Goal: Task Accomplishment & Management: Complete application form

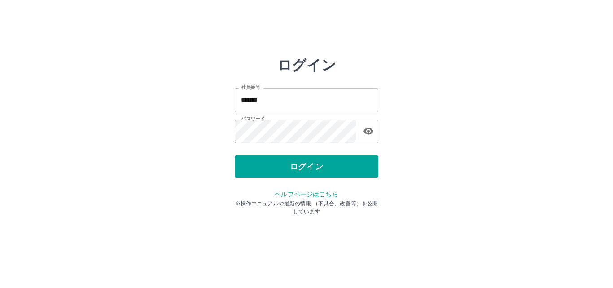
click at [252, 170] on button "ログイン" at bounding box center [307, 166] width 144 height 22
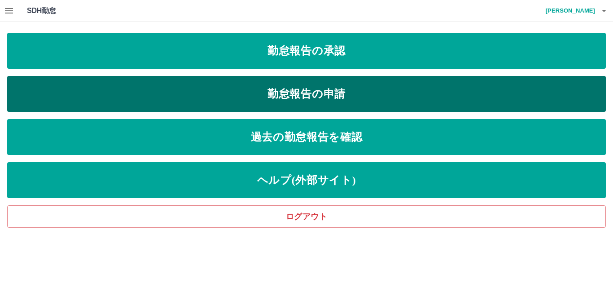
click at [80, 105] on link "勤怠報告の申請" at bounding box center [306, 94] width 599 height 36
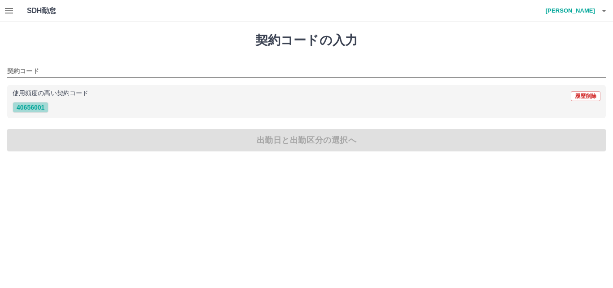
click at [39, 109] on button "40656001" at bounding box center [31, 107] width 36 height 11
type input "********"
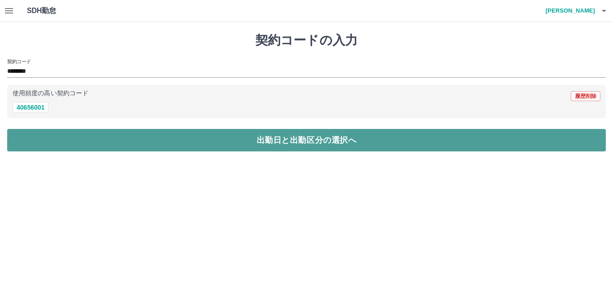
click at [48, 134] on button "出勤日と出勤区分の選択へ" at bounding box center [306, 140] width 599 height 22
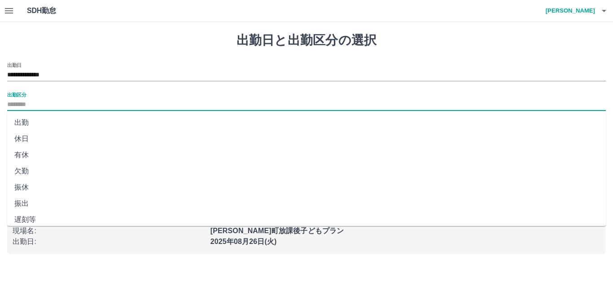
click at [29, 105] on input "出勤区分" at bounding box center [306, 104] width 599 height 11
click at [33, 122] on li "出勤" at bounding box center [306, 122] width 599 height 16
type input "**"
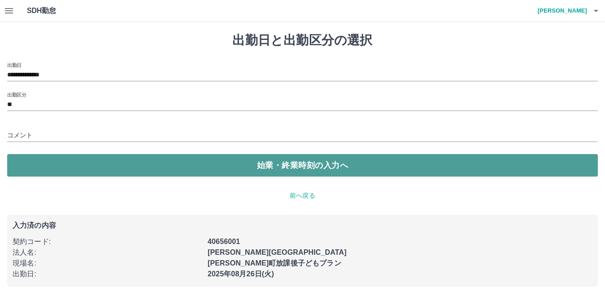
drag, startPoint x: 46, startPoint y: 156, endPoint x: 49, endPoint y: 161, distance: 5.9
click at [49, 161] on button "始業・終業時刻の入力へ" at bounding box center [302, 165] width 591 height 22
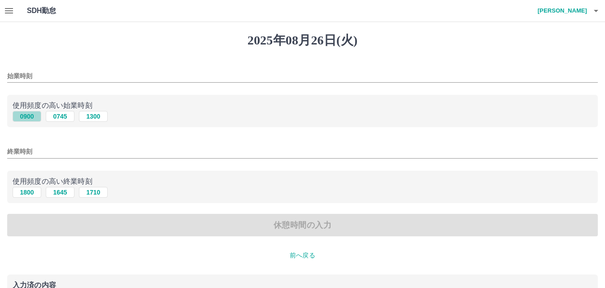
click at [38, 118] on button "0900" at bounding box center [27, 116] width 29 height 11
type input "****"
click at [29, 189] on button "1800" at bounding box center [27, 192] width 29 height 11
type input "****"
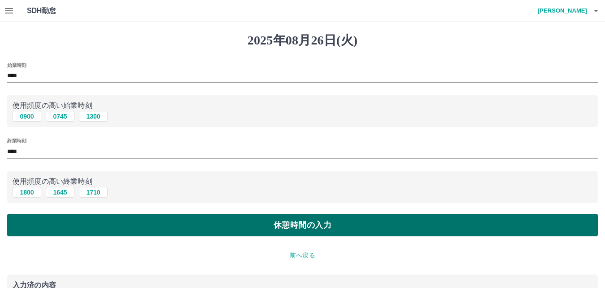
click at [37, 219] on button "休憩時間の入力" at bounding box center [302, 225] width 591 height 22
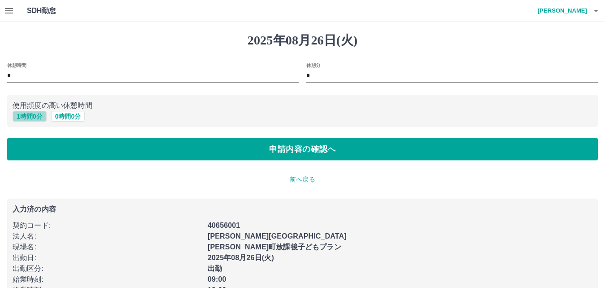
click at [26, 114] on button "1 時間 0 分" at bounding box center [30, 116] width 34 height 11
type input "*"
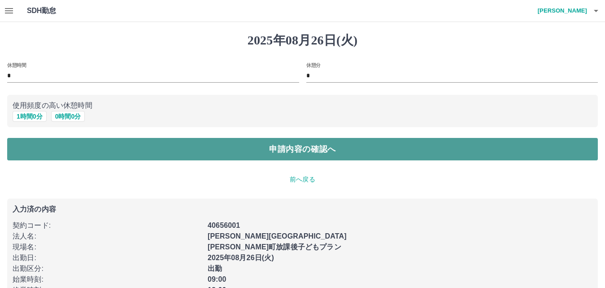
click at [33, 154] on button "申請内容の確認へ" at bounding box center [302, 149] width 591 height 22
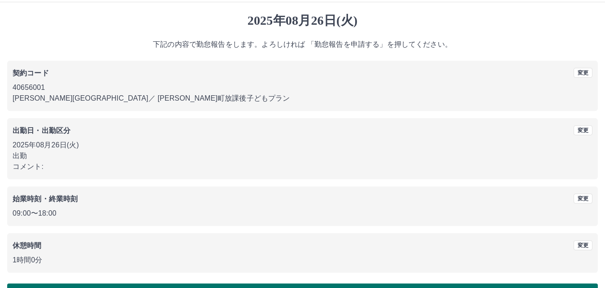
scroll to position [48, 0]
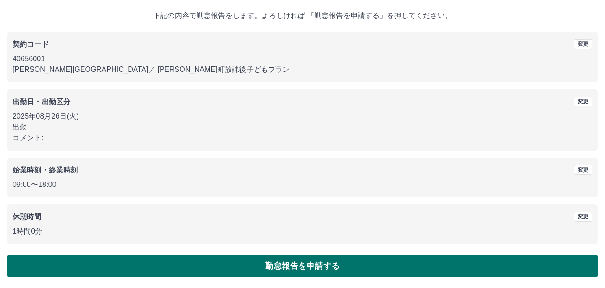
click at [154, 264] on button "勤怠報告を申請する" at bounding box center [302, 265] width 591 height 22
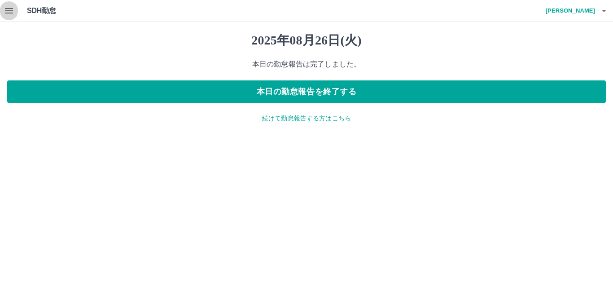
click at [11, 9] on icon "button" at bounding box center [9, 10] width 8 height 5
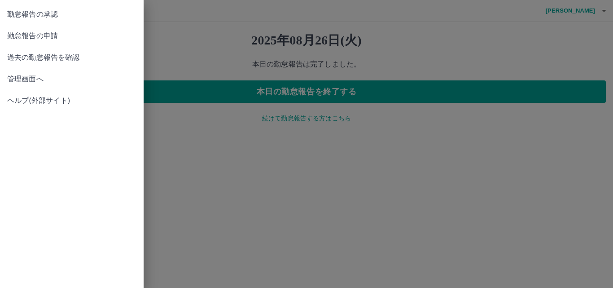
click at [24, 15] on span "勤怠報告の承認" at bounding box center [71, 14] width 129 height 11
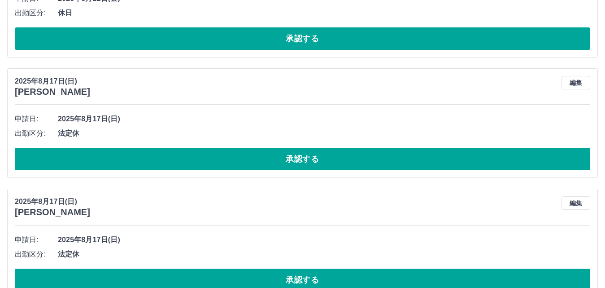
scroll to position [2401, 0]
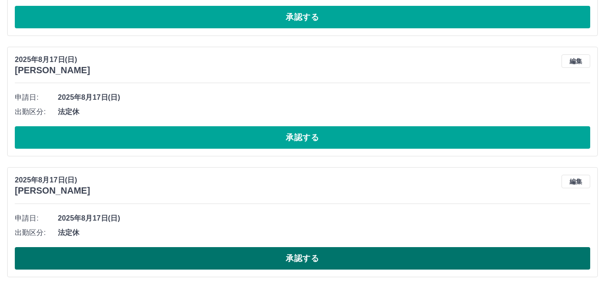
click at [274, 267] on button "承認する" at bounding box center [303, 258] width 576 height 22
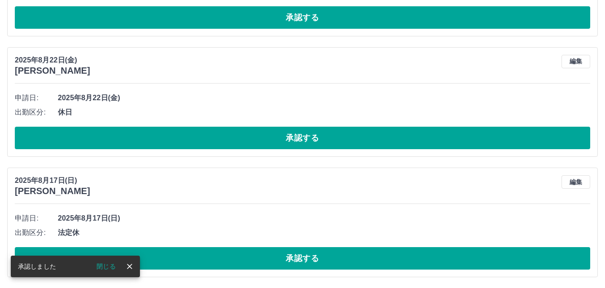
scroll to position [2280, 0]
click at [265, 270] on div "2025年8月17日(日) 藤石　晃生 編集 申請日: 2025年8月17日(日) 出勤区分: 法定休 承認する" at bounding box center [302, 221] width 591 height 109
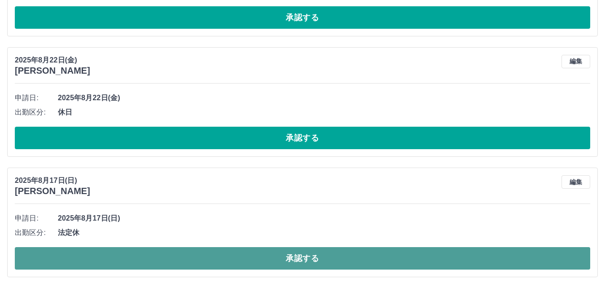
click at [263, 268] on button "承認する" at bounding box center [303, 258] width 576 height 22
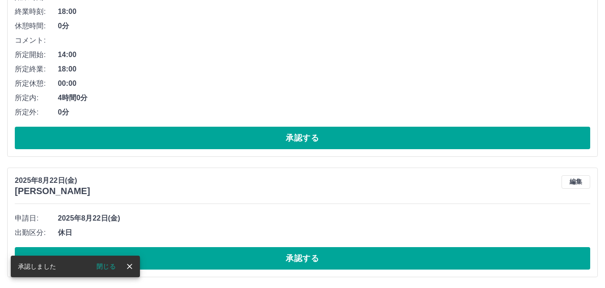
scroll to position [2160, 0]
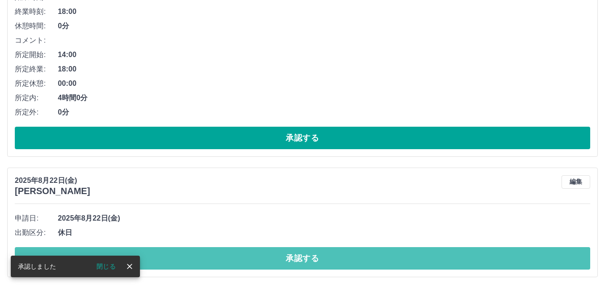
click at [260, 268] on button "承認する" at bounding box center [303, 258] width 576 height 22
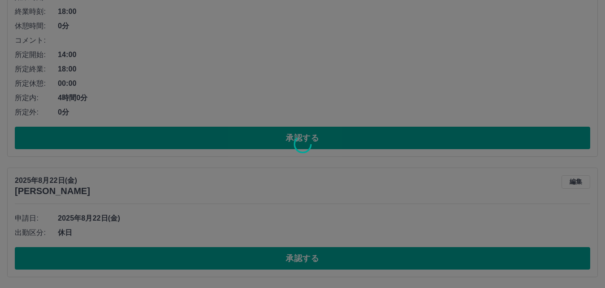
scroll to position [2040, 0]
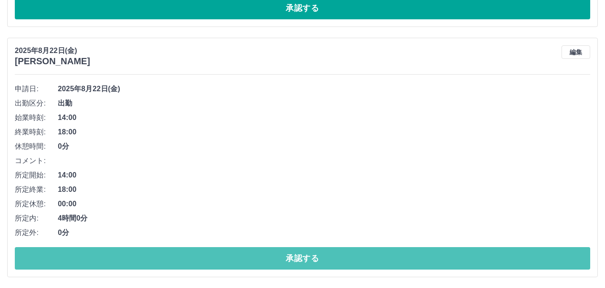
click at [260, 266] on button "承認する" at bounding box center [303, 258] width 576 height 22
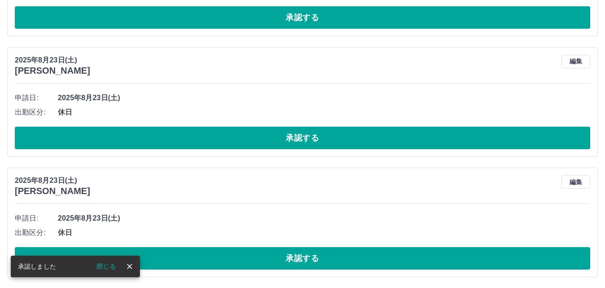
scroll to position [1790, 0]
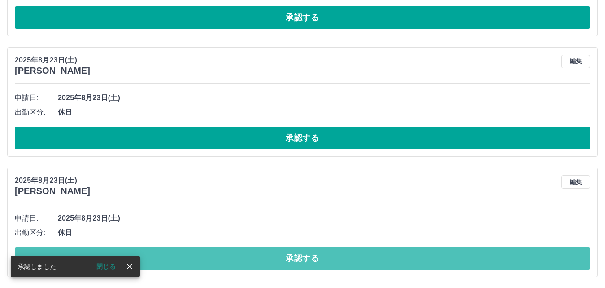
click at [258, 266] on button "承認する" at bounding box center [303, 258] width 576 height 22
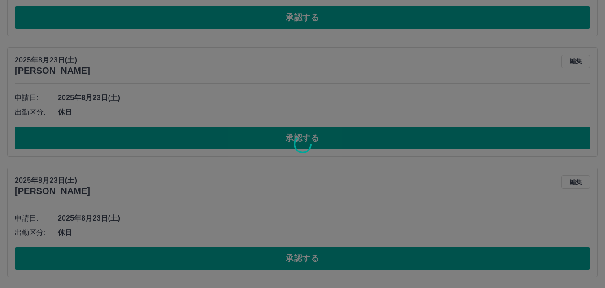
scroll to position [1669, 0]
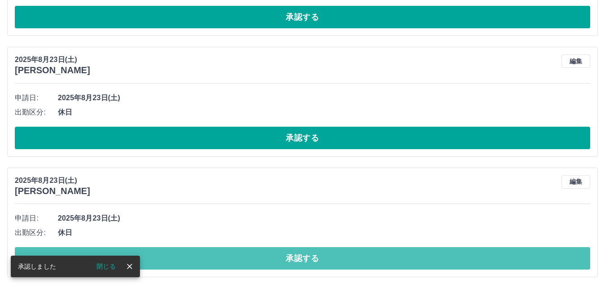
click at [257, 266] on button "承認する" at bounding box center [303, 258] width 576 height 22
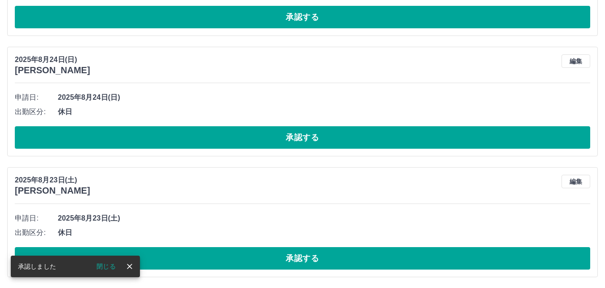
scroll to position [1549, 0]
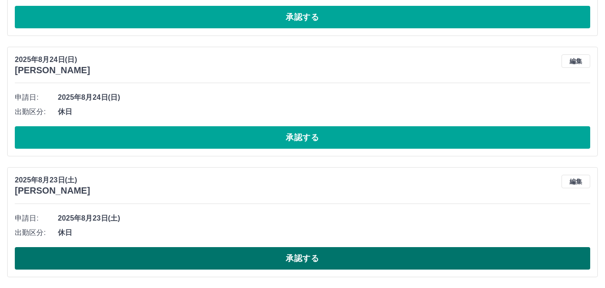
click at [300, 262] on button "承認する" at bounding box center [303, 258] width 576 height 22
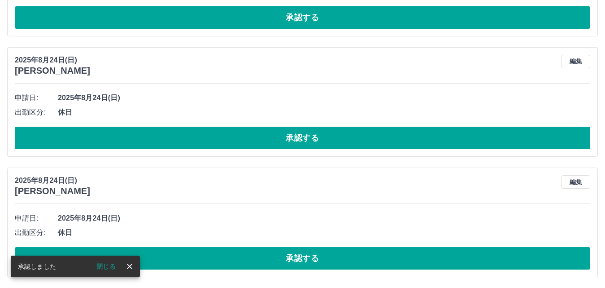
scroll to position [1428, 0]
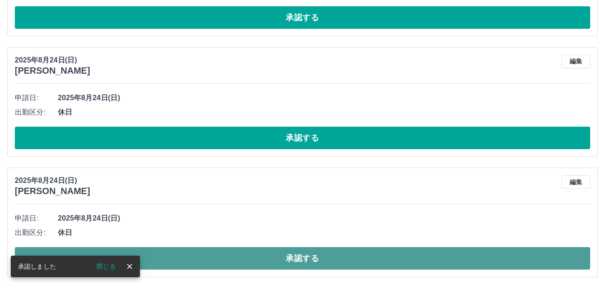
click at [280, 256] on button "承認する" at bounding box center [303, 258] width 576 height 22
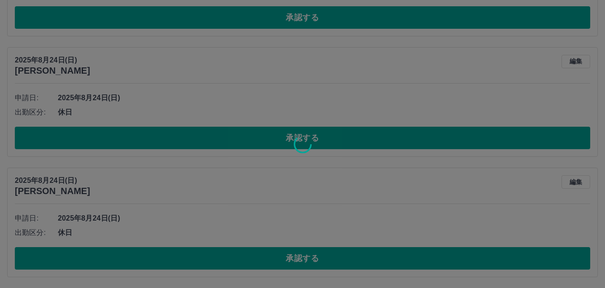
scroll to position [1308, 0]
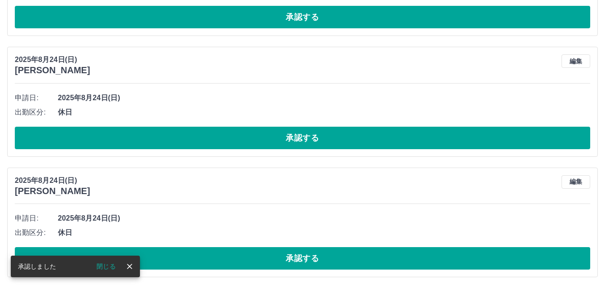
click at [279, 256] on button "承認する" at bounding box center [303, 258] width 576 height 22
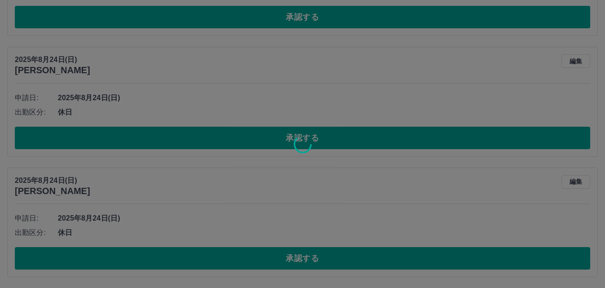
click at [279, 256] on div at bounding box center [302, 144] width 605 height 288
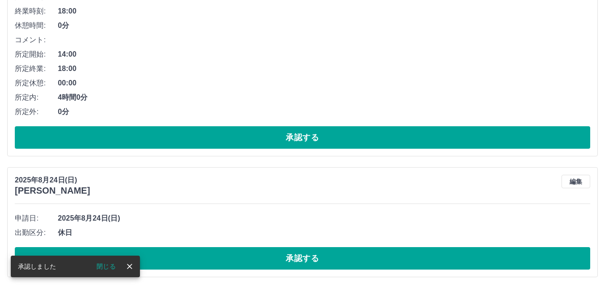
scroll to position [1188, 0]
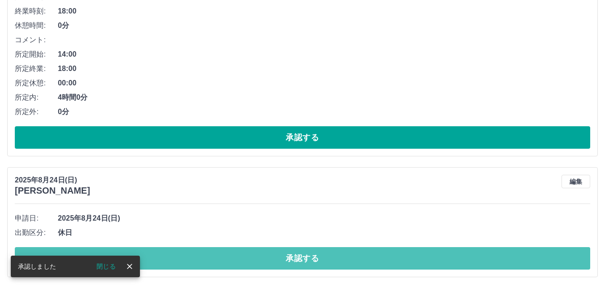
click at [279, 256] on button "承認する" at bounding box center [303, 258] width 576 height 22
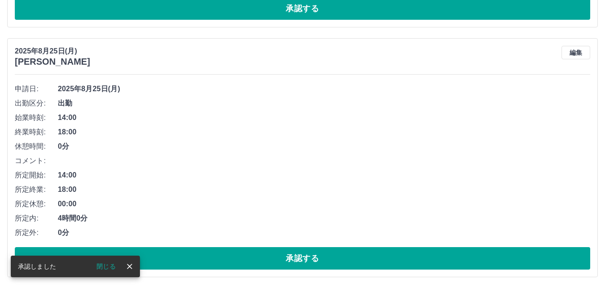
scroll to position [1067, 0]
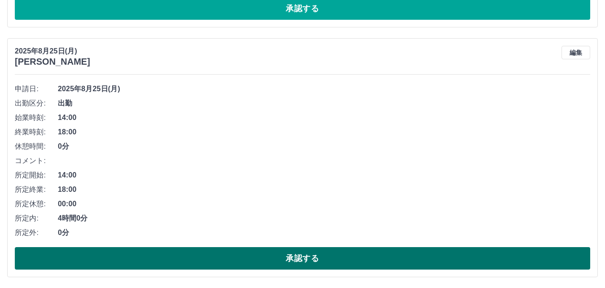
click at [279, 267] on button "承認する" at bounding box center [303, 258] width 576 height 22
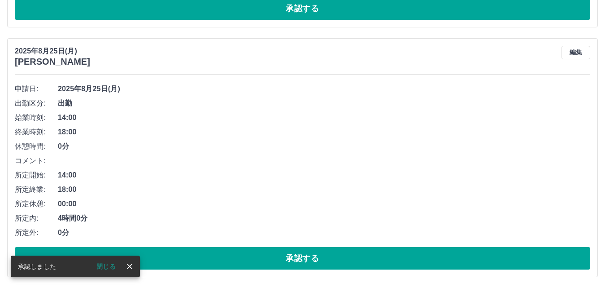
scroll to position [818, 0]
click at [279, 267] on button "承認する" at bounding box center [303, 258] width 576 height 22
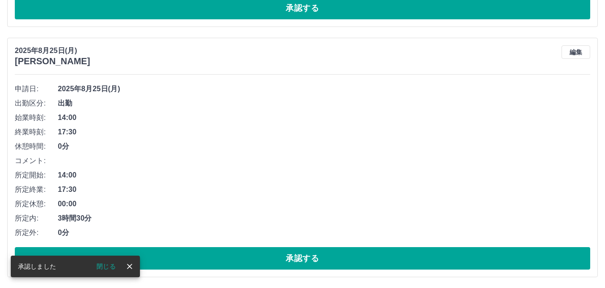
scroll to position [568, 0]
click at [279, 267] on button "承認する" at bounding box center [303, 258] width 576 height 22
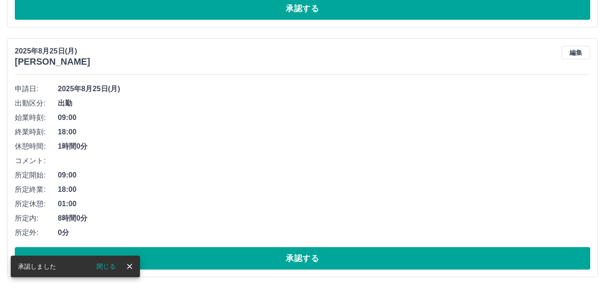
scroll to position [318, 0]
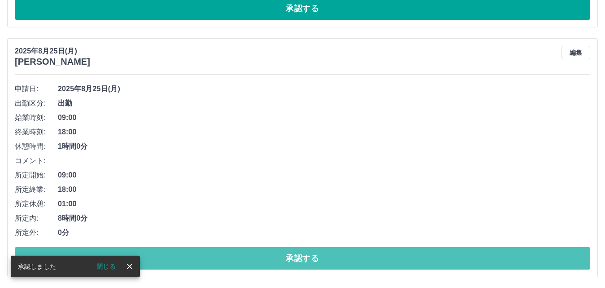
click at [279, 267] on button "承認する" at bounding box center [303, 258] width 576 height 22
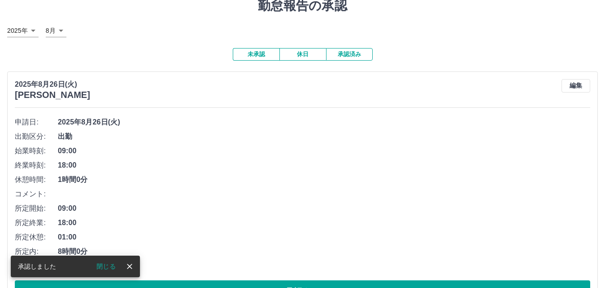
scroll to position [0, 0]
